Goal: Task Accomplishment & Management: Manage account settings

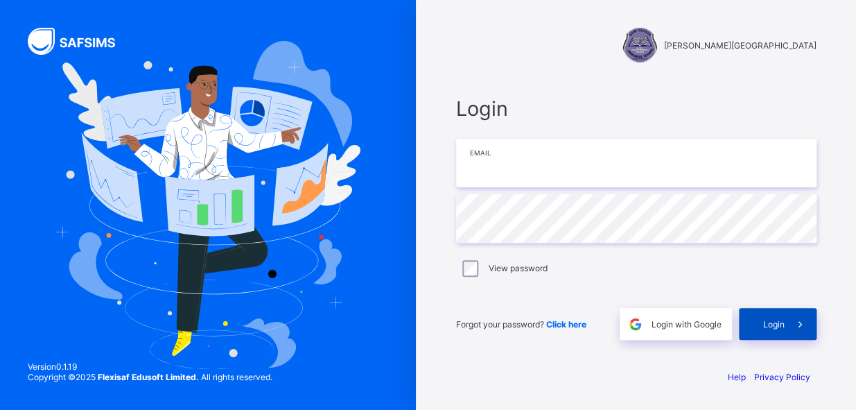
type input "**********"
click at [763, 322] on span "Login" at bounding box center [773, 324] width 21 height 10
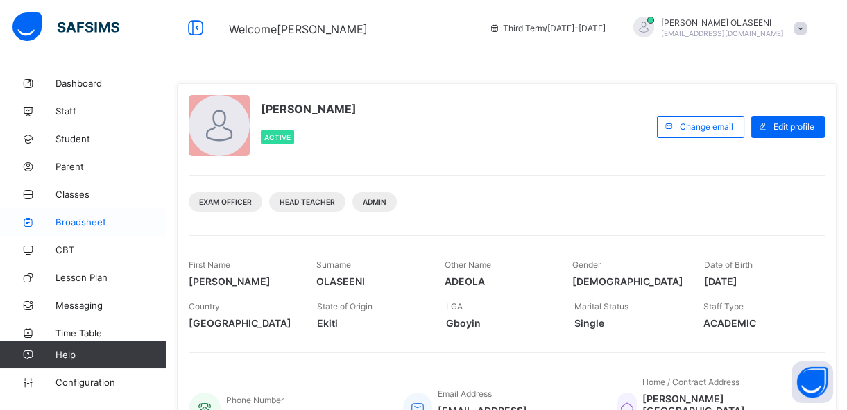
click at [82, 214] on link "Broadsheet" at bounding box center [83, 222] width 166 height 28
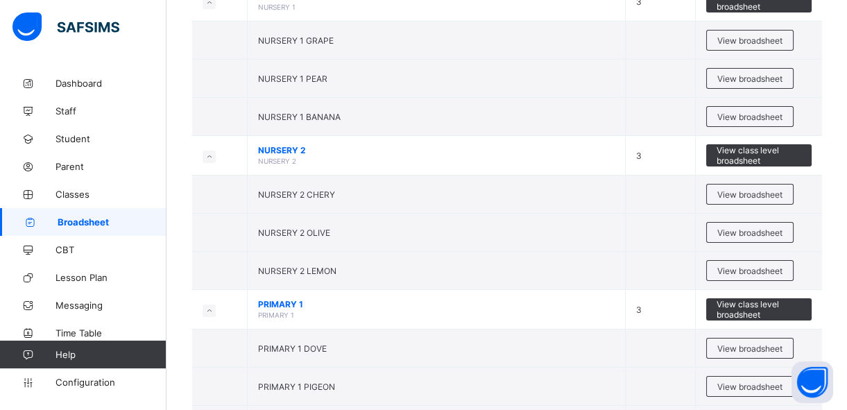
scroll to position [465, 0]
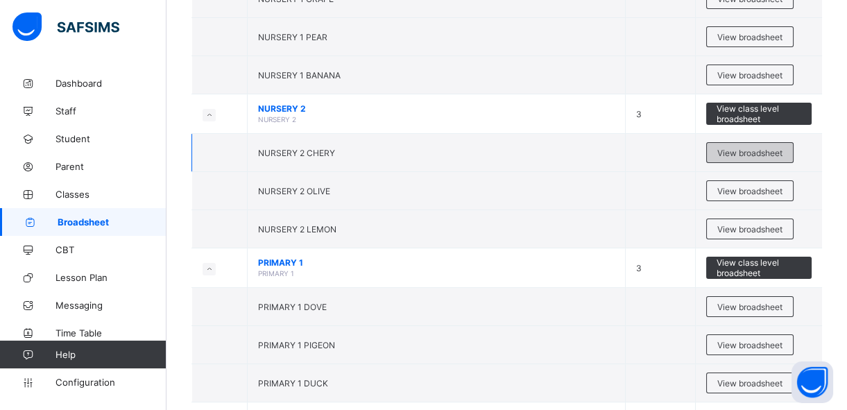
click at [761, 148] on span "View broadsheet" at bounding box center [749, 153] width 65 height 10
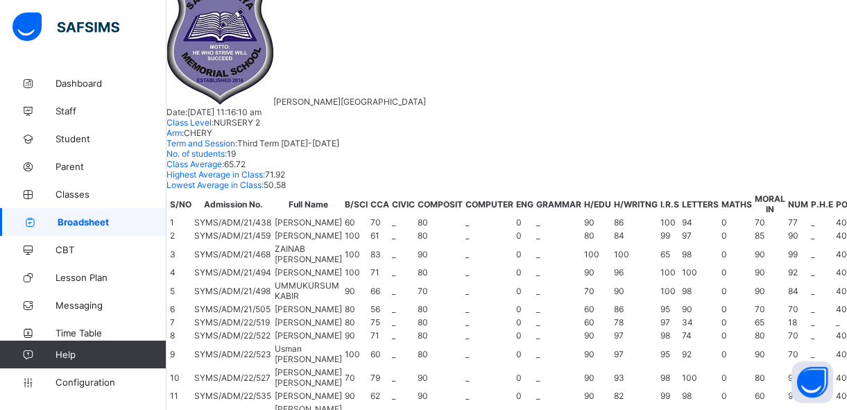
scroll to position [0, 850]
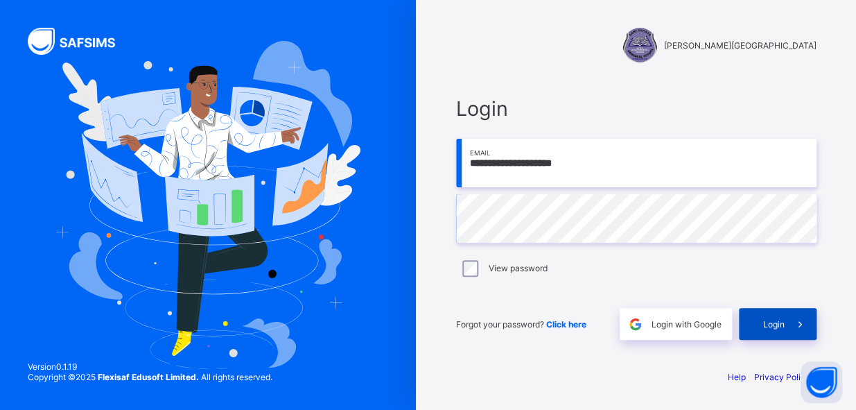
click at [790, 322] on span at bounding box center [801, 324] width 32 height 32
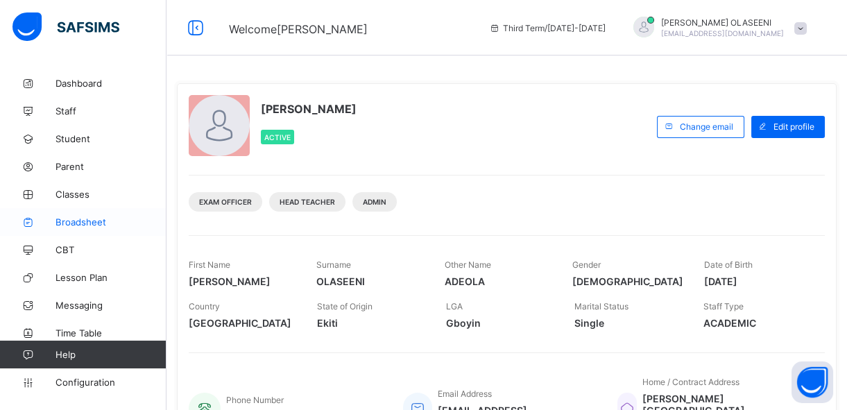
click at [80, 220] on span "Broadsheet" at bounding box center [110, 221] width 111 height 11
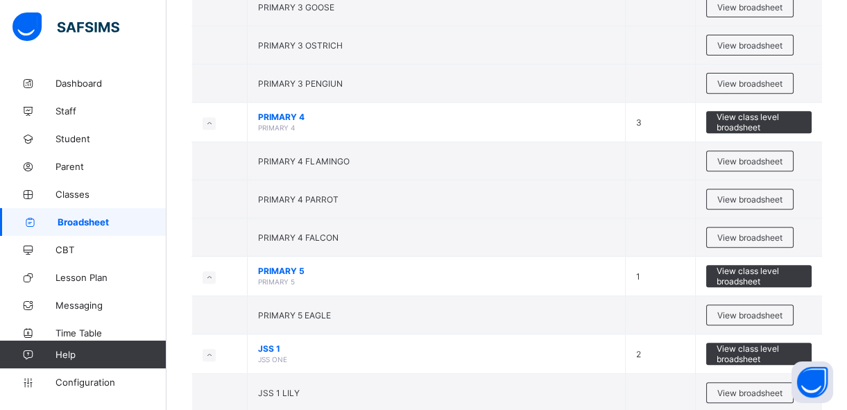
scroll to position [1089, 0]
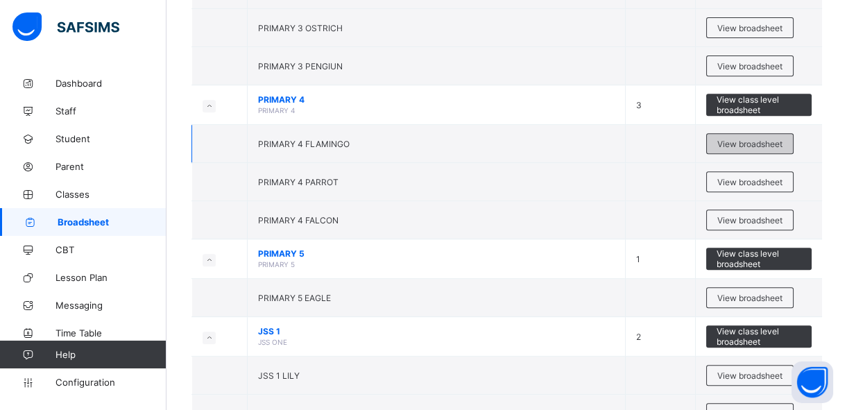
click at [775, 134] on div "View broadsheet" at bounding box center [749, 143] width 87 height 21
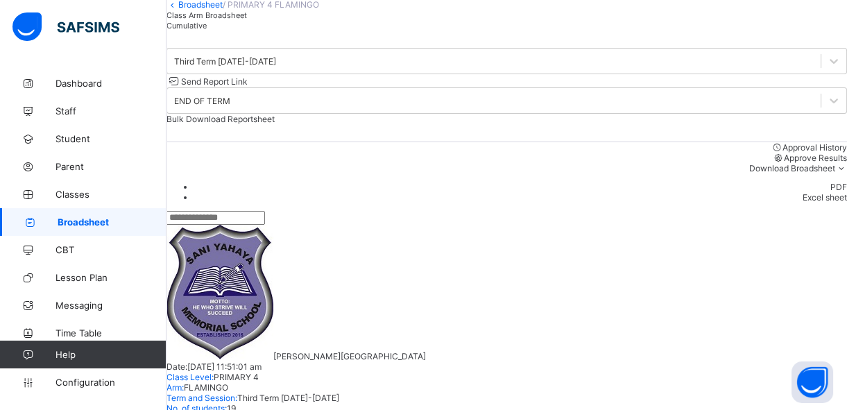
scroll to position [78, 0]
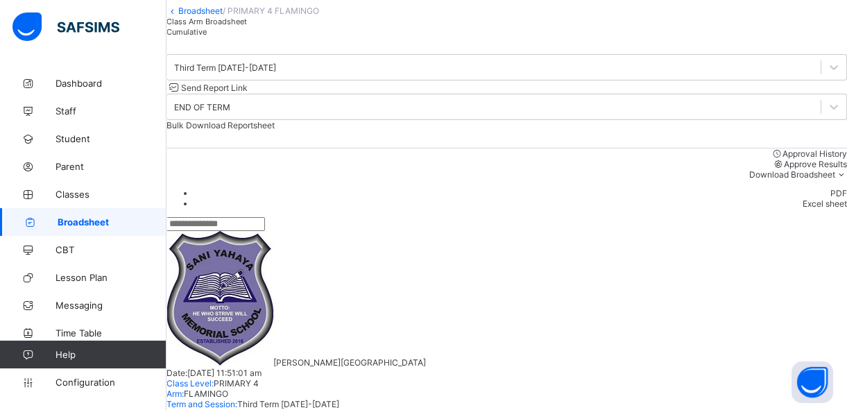
click at [275, 121] on span "Bulk Download Reportsheet" at bounding box center [220, 125] width 108 height 10
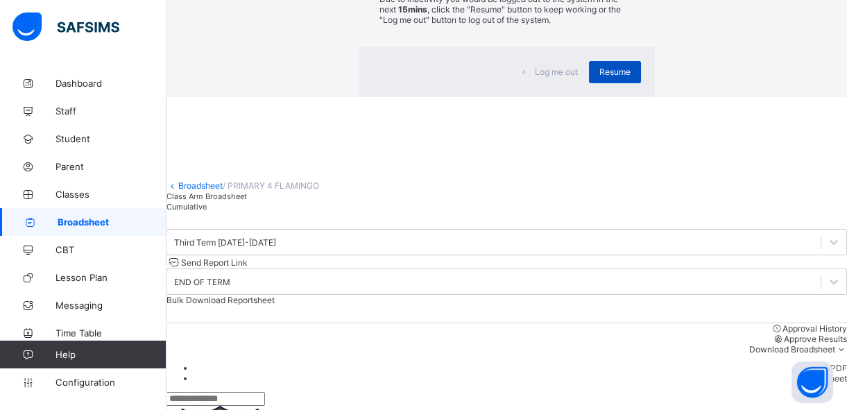
click at [599, 77] on span "Resume" at bounding box center [614, 72] width 31 height 10
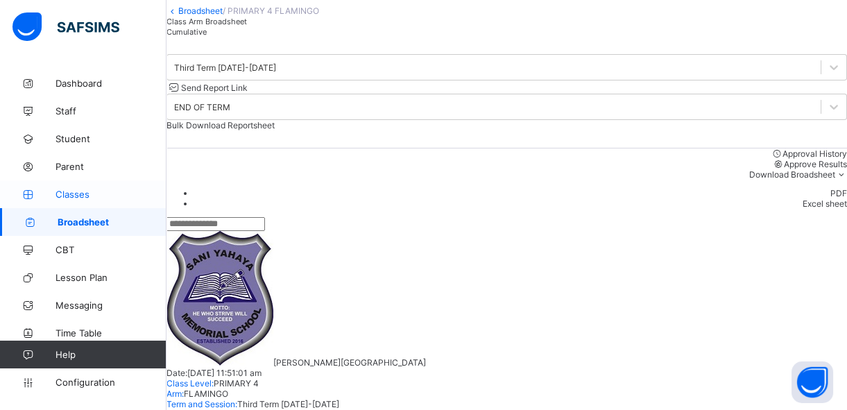
click at [60, 197] on span "Classes" at bounding box center [110, 194] width 111 height 11
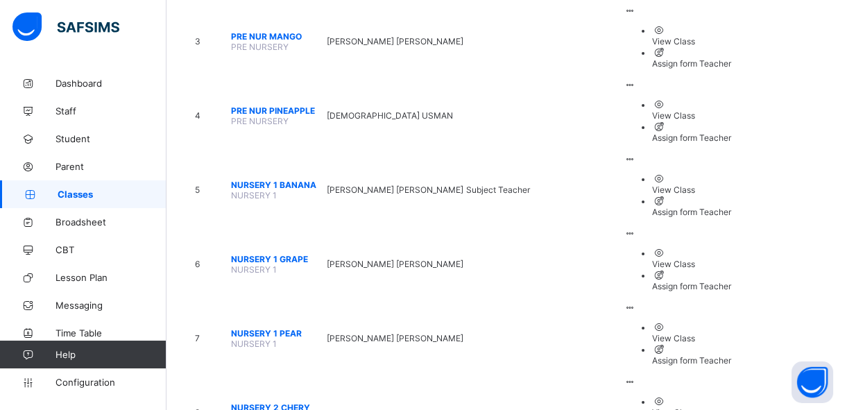
scroll to position [668, 0]
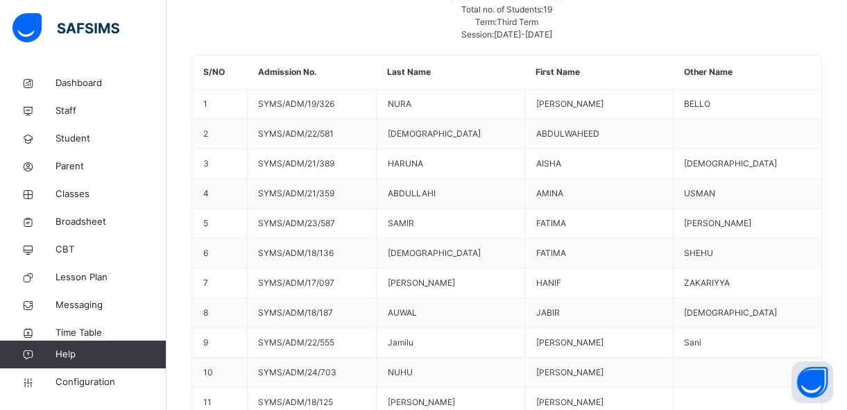
scroll to position [555, 0]
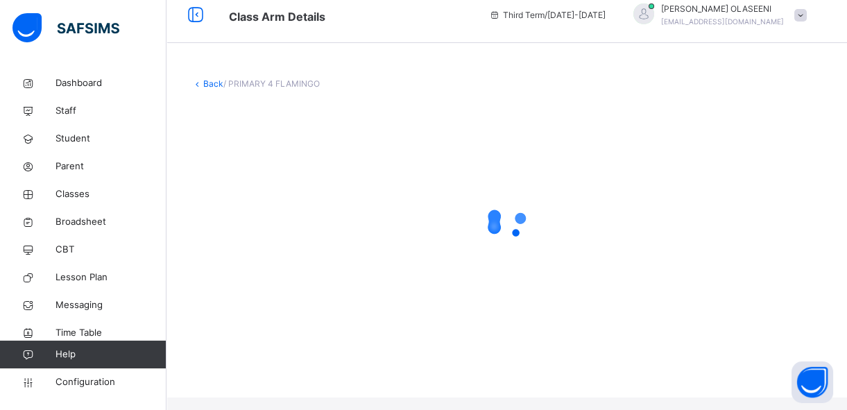
scroll to position [0, 0]
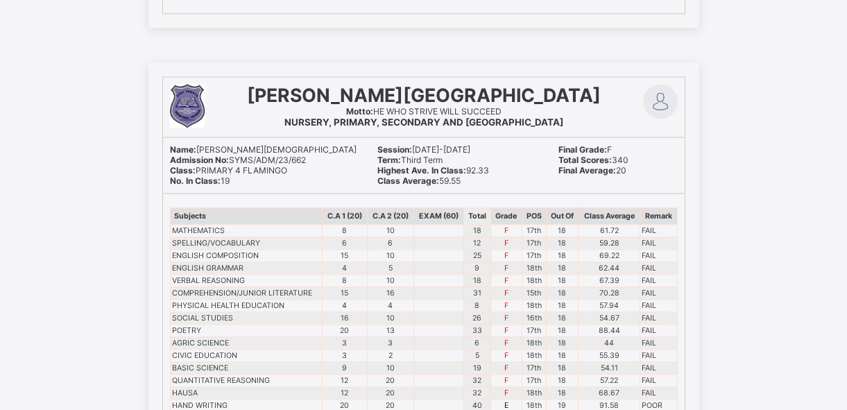
scroll to position [12874, 0]
